Goal: Task Accomplishment & Management: Use online tool/utility

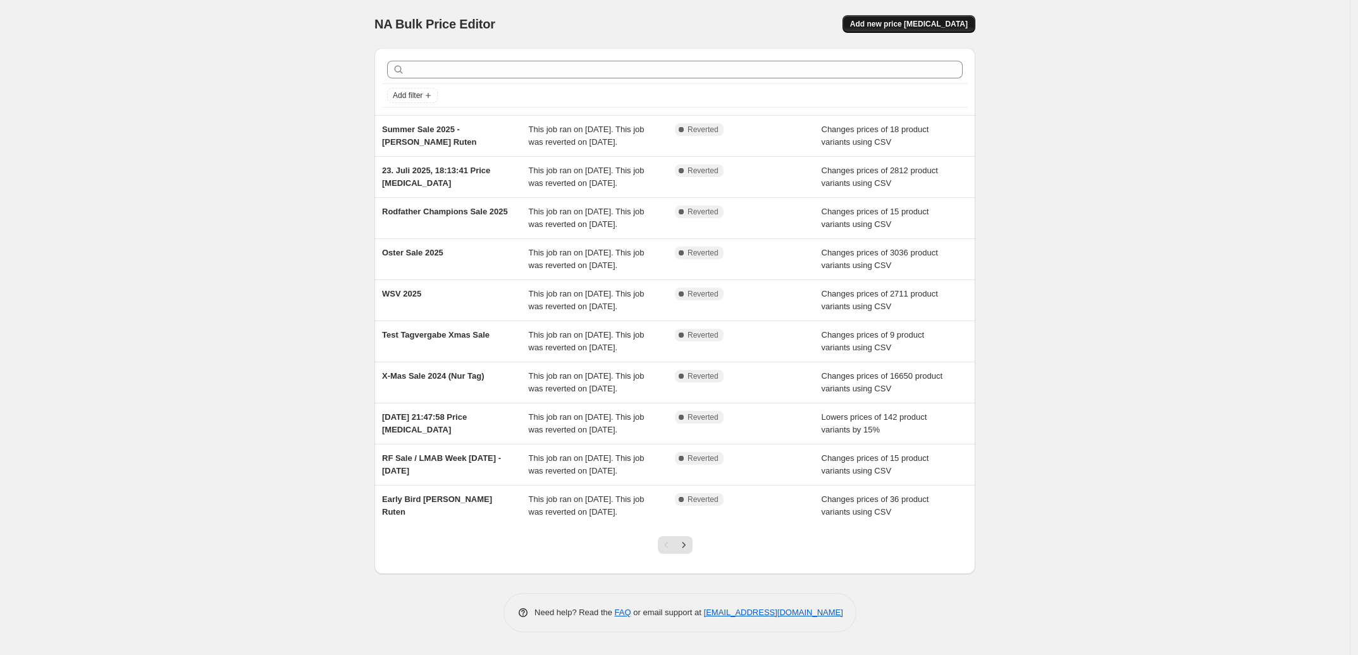
click at [908, 24] on span "Add new price [MEDICAL_DATA]" at bounding box center [909, 24] width 118 height 10
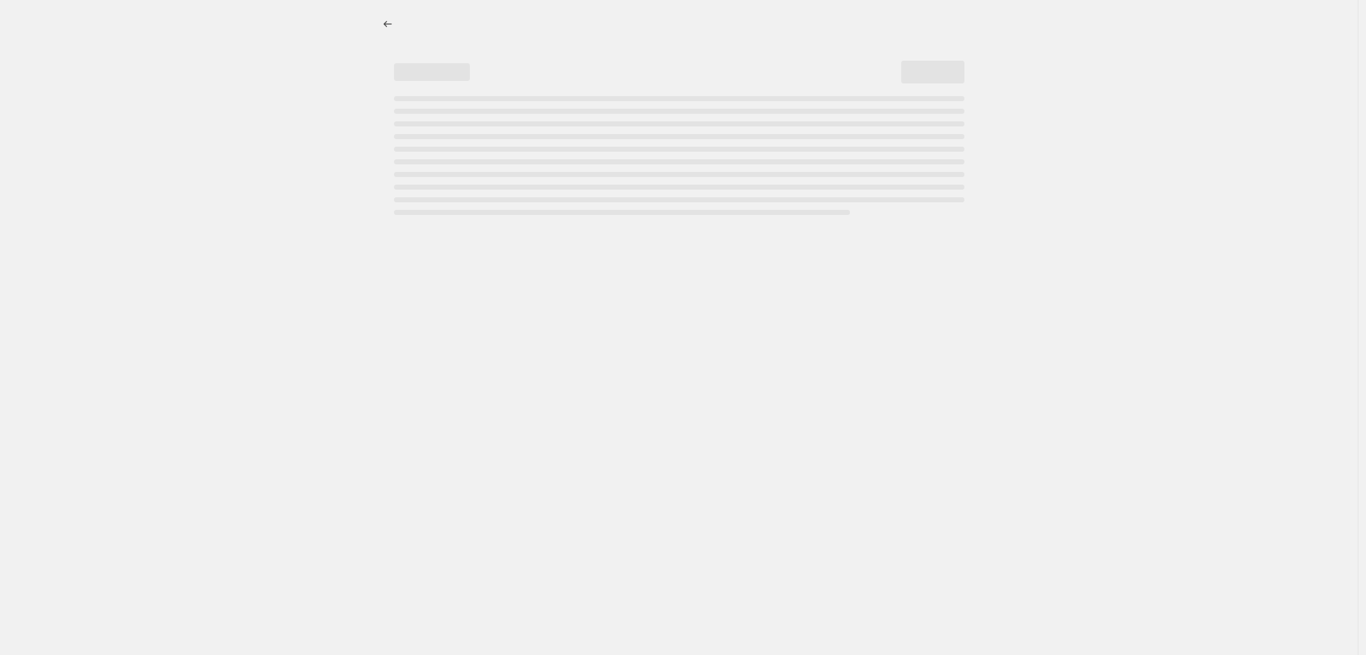
select select "percentage"
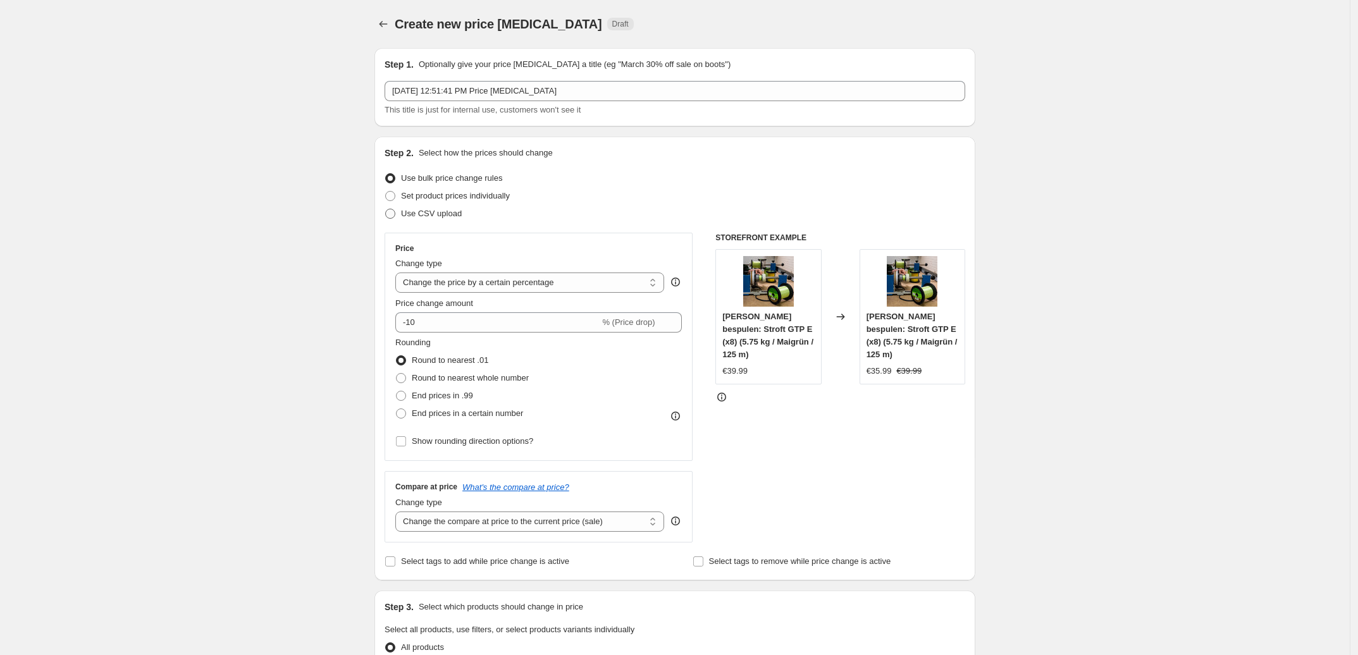
click at [421, 216] on span "Use CSV upload" at bounding box center [431, 213] width 61 height 9
click at [386, 209] on input "Use CSV upload" at bounding box center [385, 209] width 1 height 1
radio input "true"
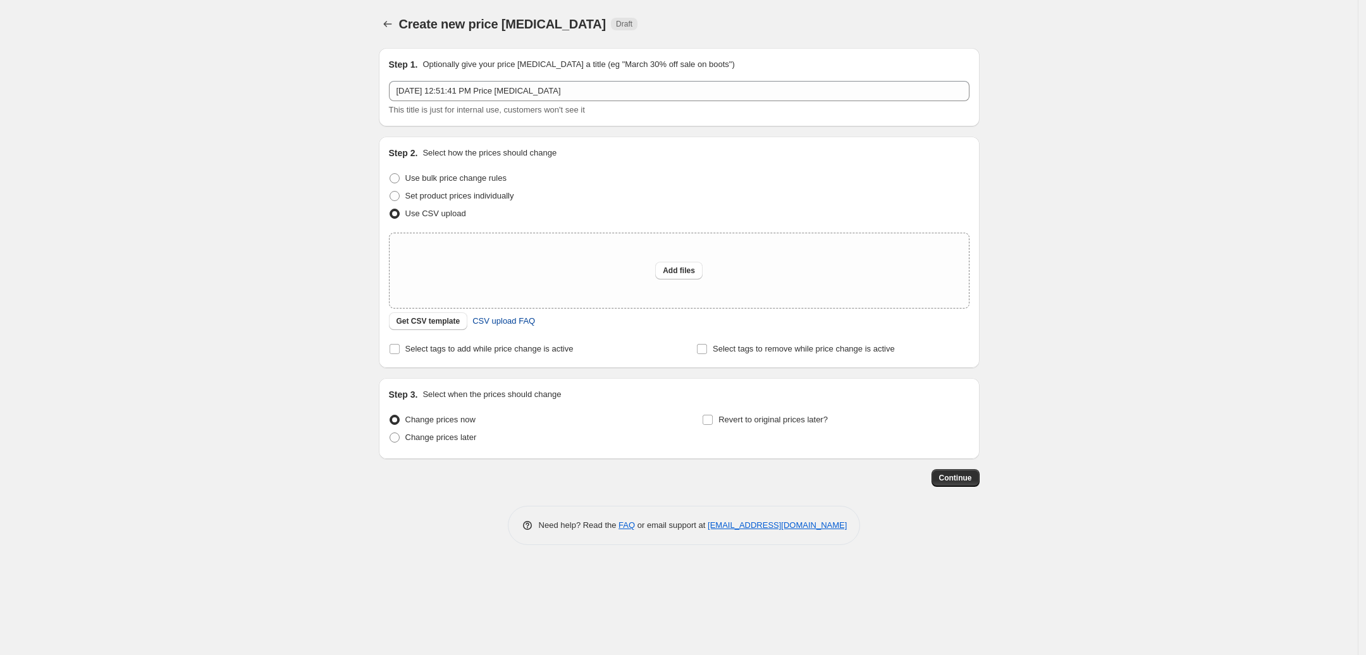
click at [500, 321] on span "CSV upload FAQ" at bounding box center [503, 321] width 63 height 13
